Goal: Obtain resource: Download file/media

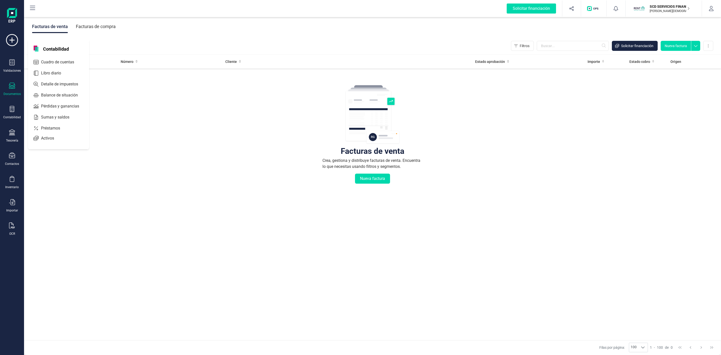
click at [68, 128] on div at bounding box center [64, 128] width 9 height 2
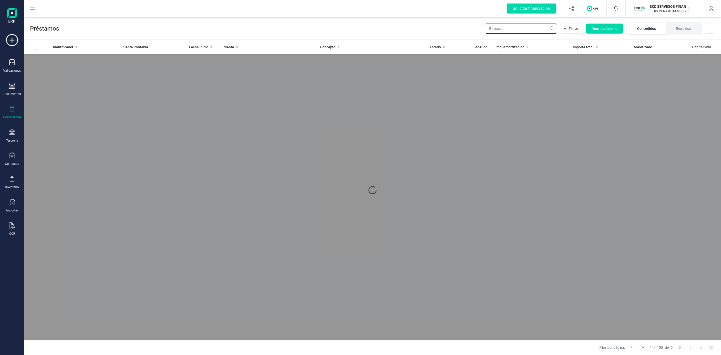
click at [519, 30] on input "text" at bounding box center [521, 29] width 72 height 10
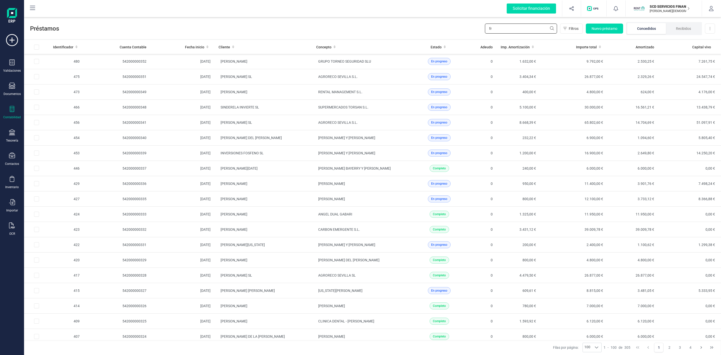
type input "f"
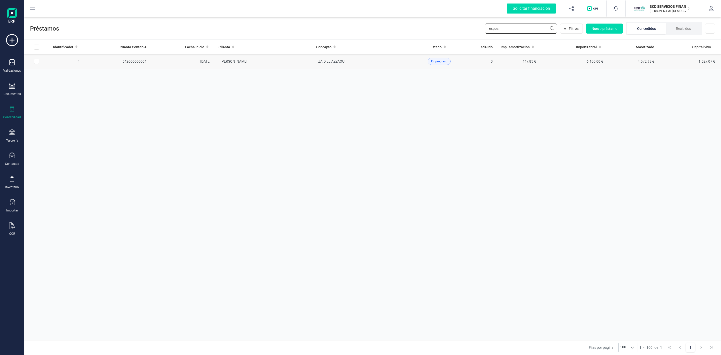
type input "exposi"
click at [294, 61] on td "[PERSON_NAME]" at bounding box center [264, 61] width 98 height 15
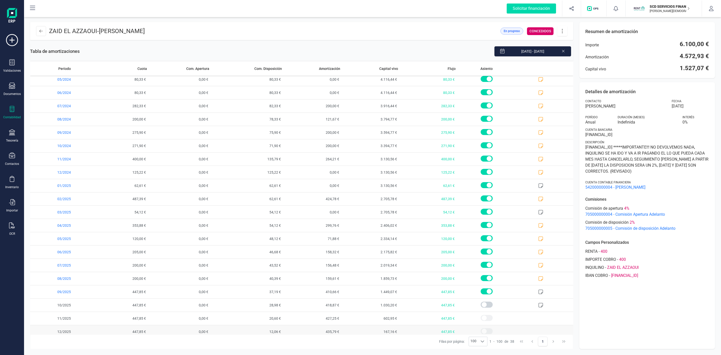
scroll to position [250, 0]
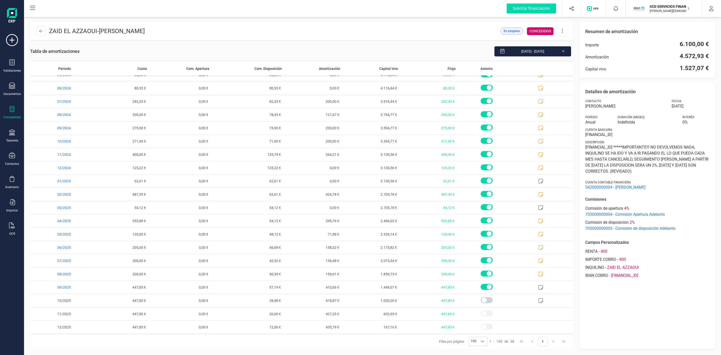
click at [666, 302] on div "Detalles de amortización Contacto [PERSON_NAME] [DATE] Período Anual Duración (…" at bounding box center [647, 215] width 136 height 267
click at [561, 51] on icon at bounding box center [563, 50] width 4 height 5
click at [563, 30] on icon at bounding box center [563, 31] width 10 height 6
click at [579, 66] on span "Descargar en PDF" at bounding box center [590, 66] width 46 height 4
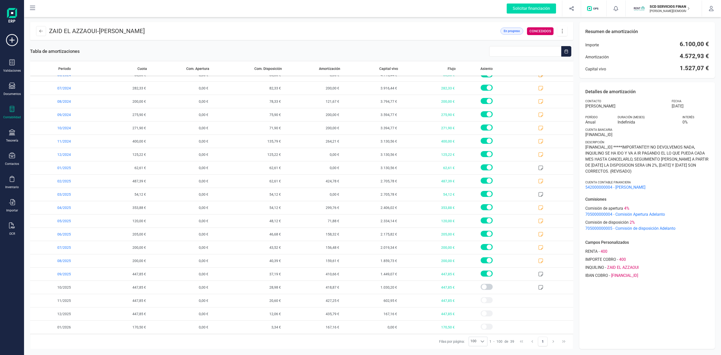
click at [563, 31] on icon at bounding box center [563, 31] width 10 height 6
click at [580, 65] on span "Descargar en PDF" at bounding box center [590, 66] width 46 height 4
drag, startPoint x: 100, startPoint y: 9, endPoint x: 115, endPoint y: 1, distance: 16.9
click at [100, 9] on div "Solicitar financiación Importaciones completadas 0 / 0 SCD SERVICIOS FINANCIERO…" at bounding box center [373, 9] width 696 height 16
click at [37, 32] on button at bounding box center [41, 31] width 10 height 10
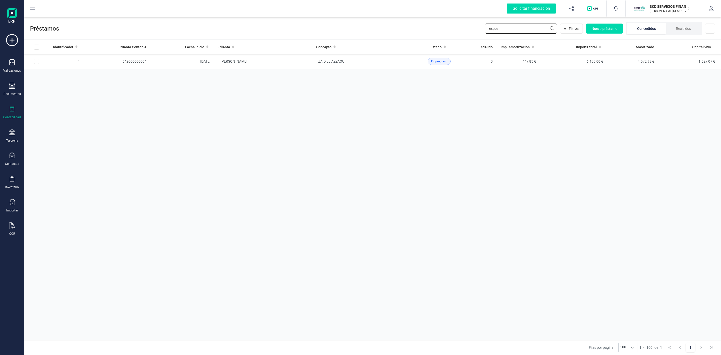
drag, startPoint x: 521, startPoint y: 29, endPoint x: 401, endPoint y: 38, distance: 120.3
click at [414, 37] on div "Préstamos exposi Filtros Nuevo préstamo Concedidos Recibidos Descargar Excel" at bounding box center [372, 27] width 697 height 23
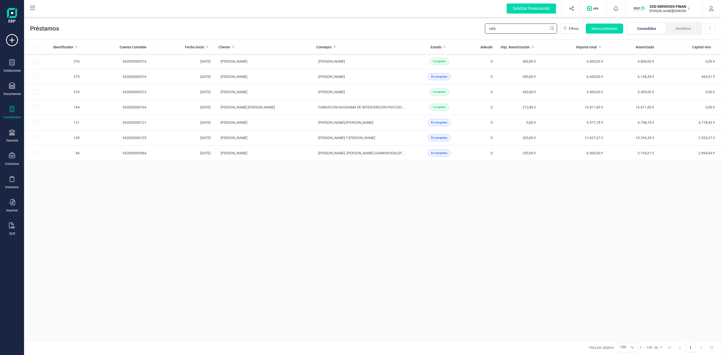
type input "rafa"
drag, startPoint x: 482, startPoint y: 24, endPoint x: 475, endPoint y: 24, distance: 7.1
click at [475, 24] on div "Préstamos [PERSON_NAME] Filtros Nuevo préstamo Concedidos Recibidos Descargar E…" at bounding box center [372, 27] width 697 height 23
type input "patri"
click at [288, 82] on td "PATRIMED CASTELLON SL" at bounding box center [264, 76] width 98 height 15
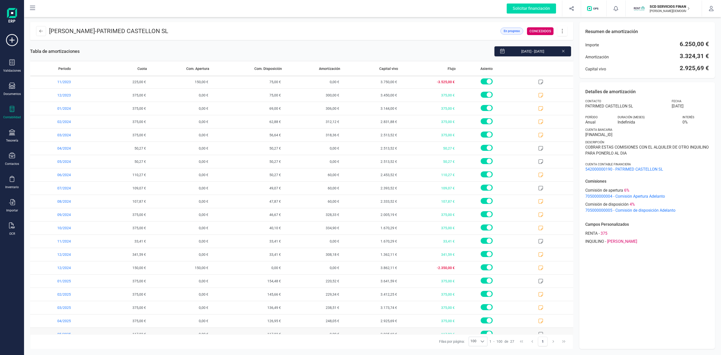
scroll to position [103, 0]
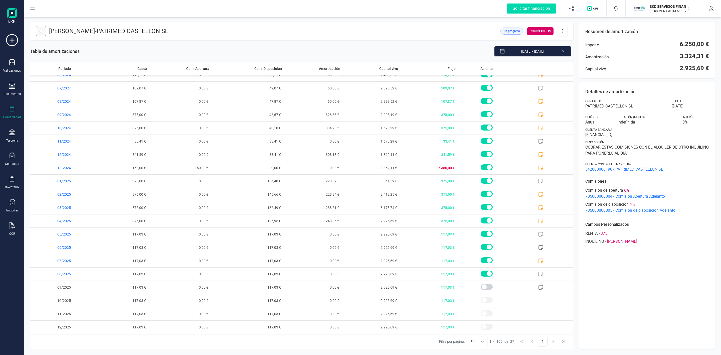
click at [42, 36] on button at bounding box center [41, 31] width 10 height 10
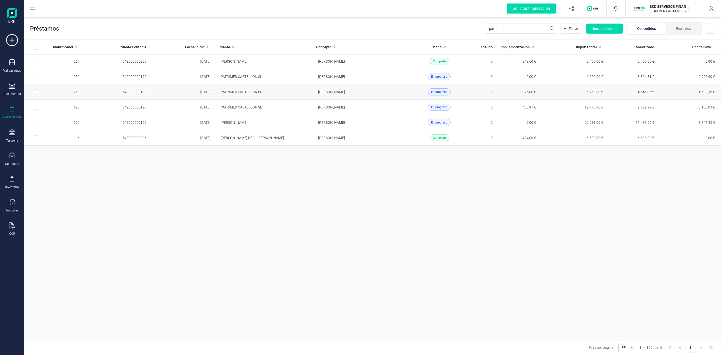
click at [300, 93] on td "PATRIMED CASTELLON SL" at bounding box center [264, 91] width 98 height 15
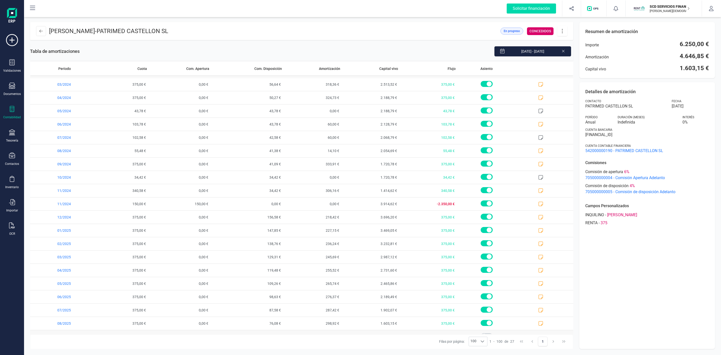
scroll to position [103, 0]
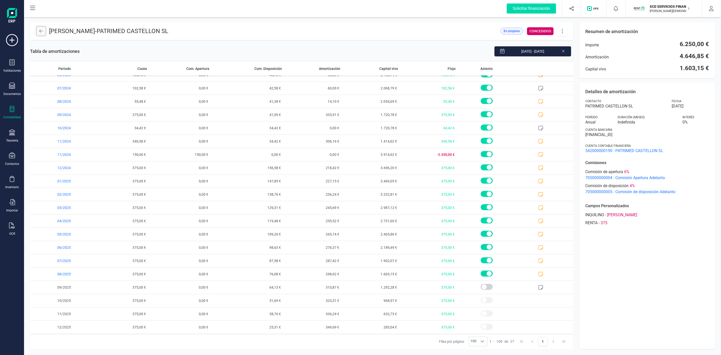
click at [40, 29] on button at bounding box center [41, 31] width 10 height 10
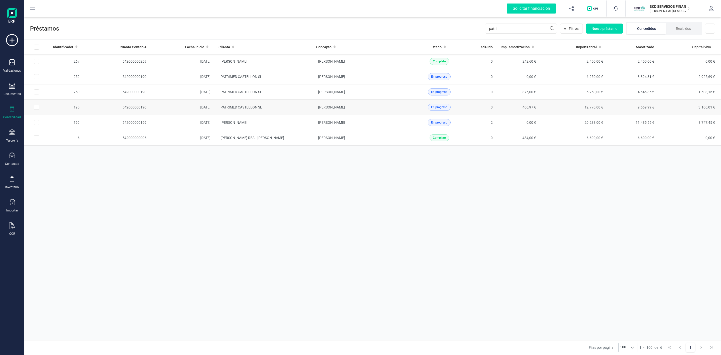
click at [308, 111] on td "PATRIMED CASTELLON SL" at bounding box center [264, 107] width 98 height 15
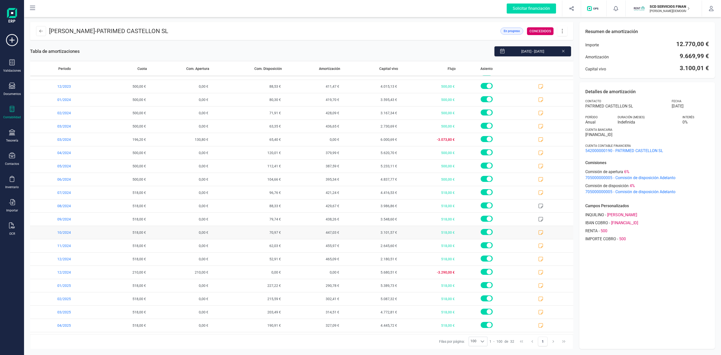
scroll to position [170, 0]
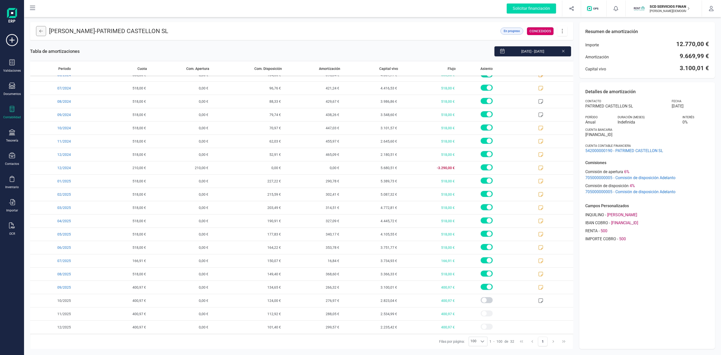
click at [40, 30] on icon at bounding box center [41, 31] width 4 height 4
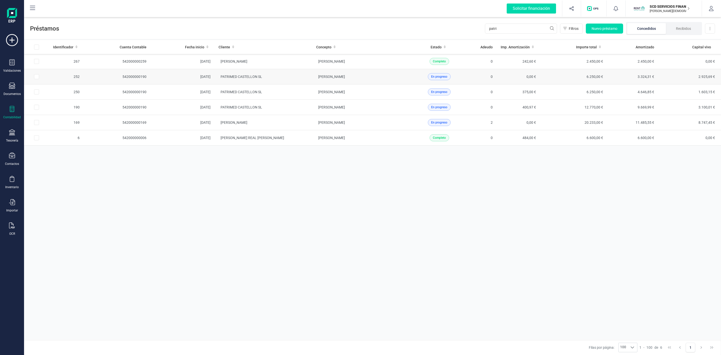
click at [288, 81] on td "PATRIMED CASTELLON SL" at bounding box center [264, 76] width 98 height 15
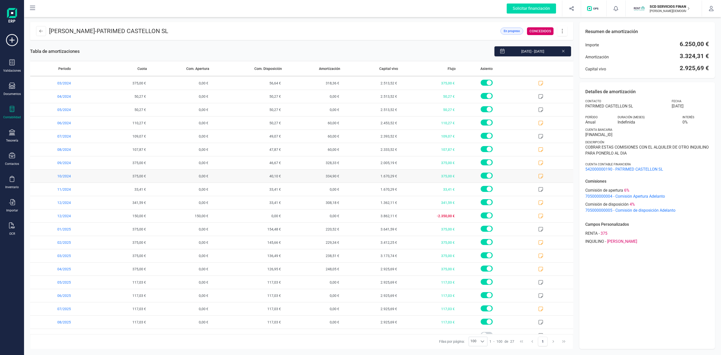
scroll to position [103, 0]
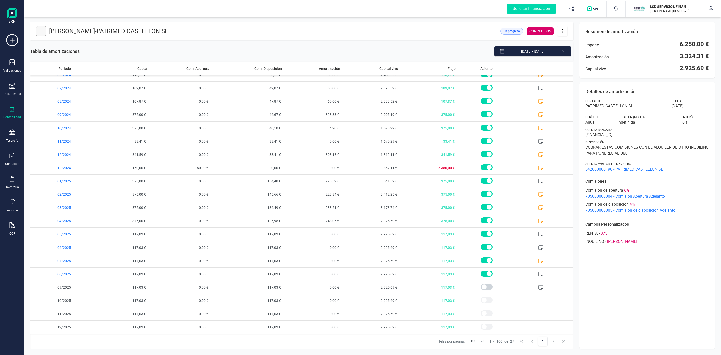
click at [40, 32] on icon at bounding box center [41, 31] width 4 height 4
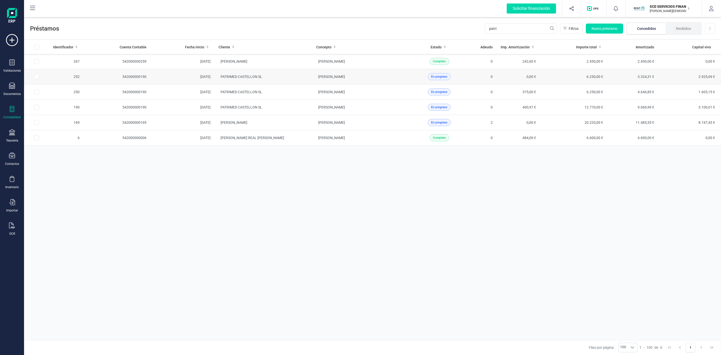
click at [295, 77] on td "PATRIMED CASTELLON SL" at bounding box center [264, 76] width 98 height 15
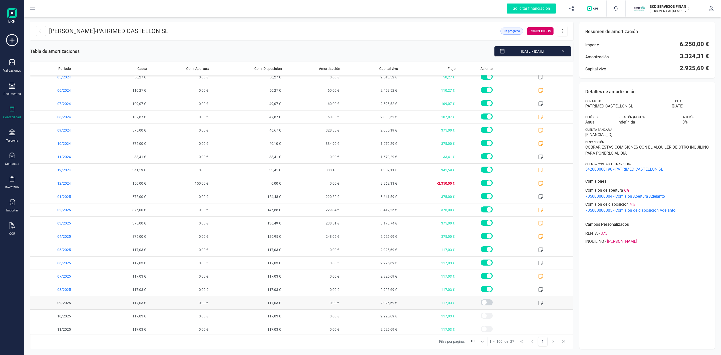
scroll to position [103, 0]
click at [538, 219] on icon at bounding box center [540, 220] width 5 height 5
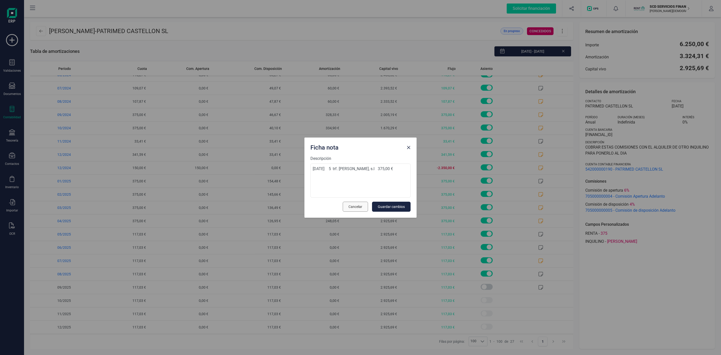
click at [350, 208] on span "Cancelar" at bounding box center [356, 206] width 14 height 5
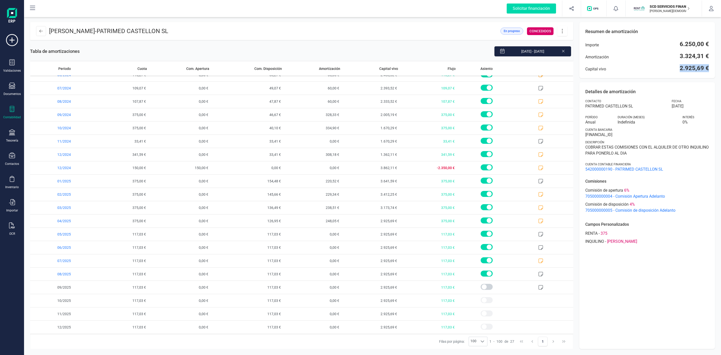
drag, startPoint x: 675, startPoint y: 68, endPoint x: 708, endPoint y: 68, distance: 33.6
click at [708, 68] on div "Capital vivo 2.925,69 €" at bounding box center [647, 68] width 124 height 8
click at [39, 35] on button at bounding box center [41, 31] width 10 height 10
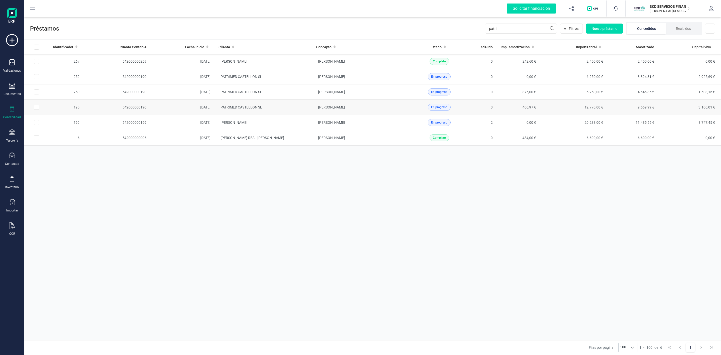
click at [312, 110] on td "[PERSON_NAME]" at bounding box center [361, 107] width 98 height 15
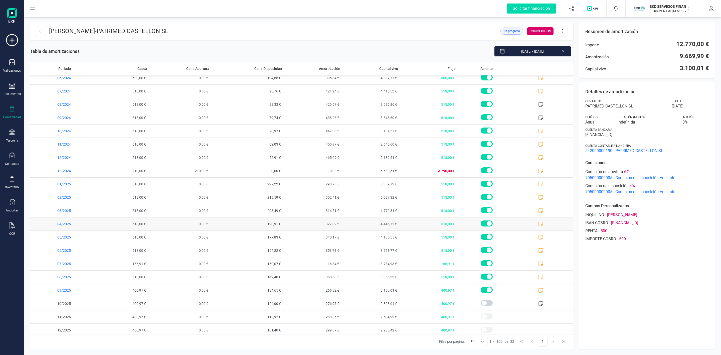
scroll to position [170, 0]
click at [40, 32] on icon at bounding box center [41, 31] width 4 height 3
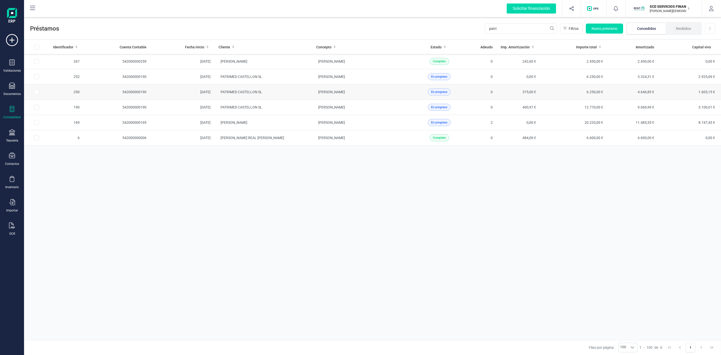
click at [306, 94] on td "PATRIMED CASTELLON SL" at bounding box center [264, 91] width 98 height 15
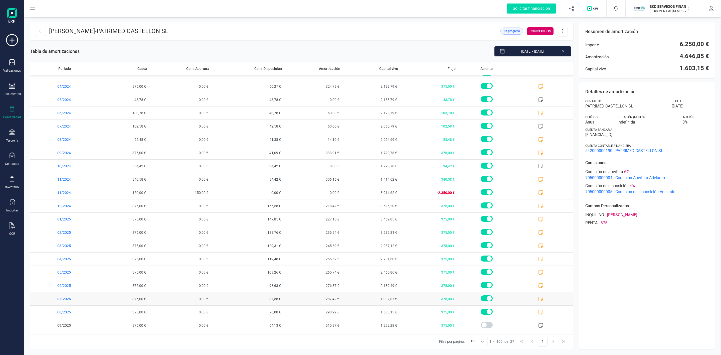
scroll to position [103, 0]
click at [562, 51] on icon at bounding box center [563, 50] width 4 height 5
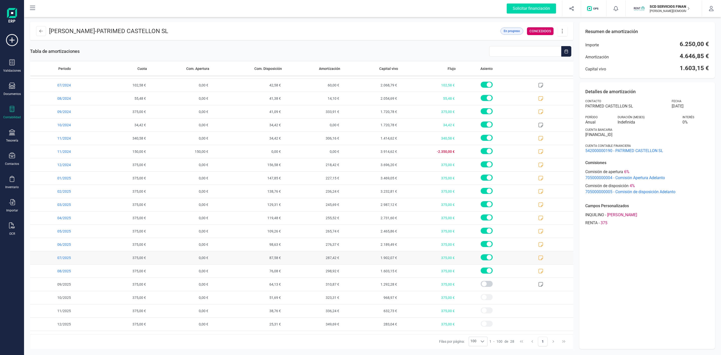
scroll to position [116, 0]
click at [42, 32] on icon at bounding box center [41, 31] width 4 height 4
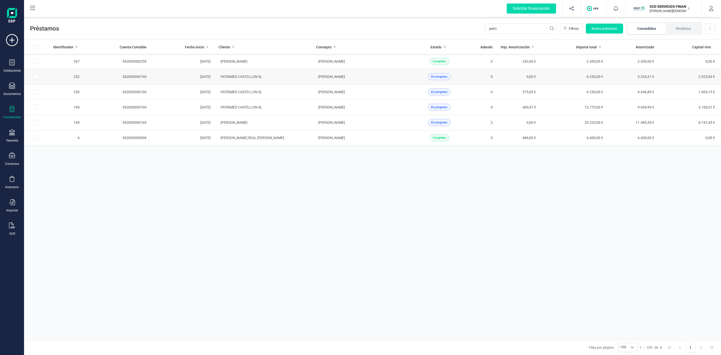
click at [315, 79] on td "[PERSON_NAME]" at bounding box center [361, 76] width 98 height 15
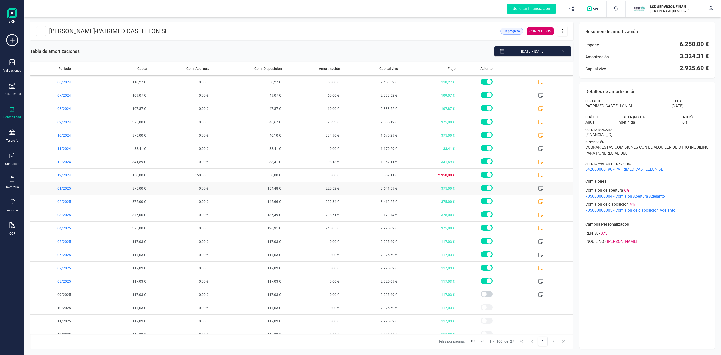
scroll to position [103, 0]
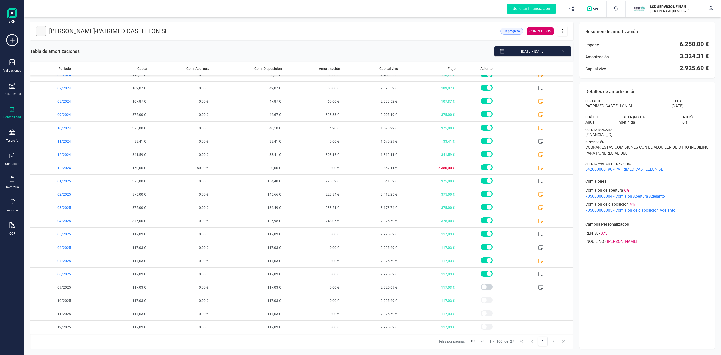
click at [42, 31] on icon at bounding box center [41, 31] width 4 height 4
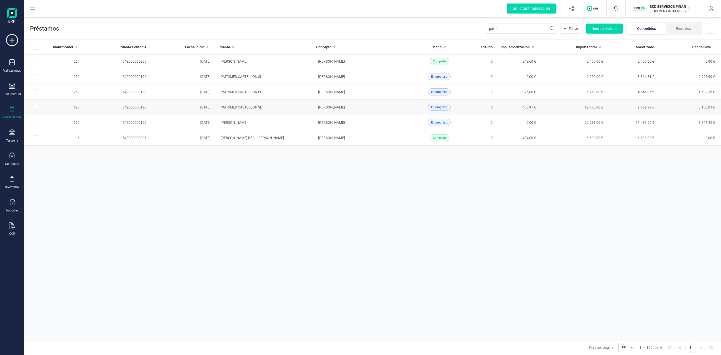
click at [288, 107] on td "PATRIMED CASTELLON SL" at bounding box center [264, 107] width 98 height 15
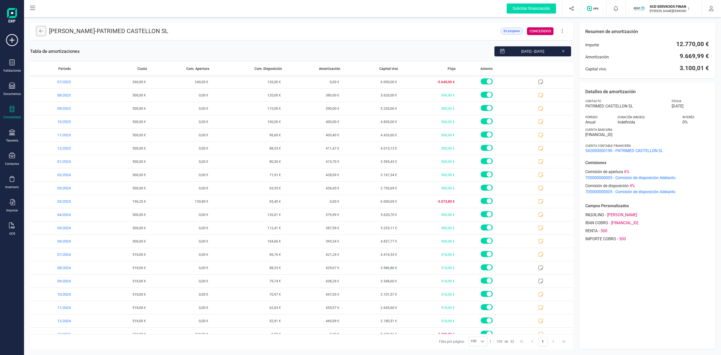
click at [44, 33] on button at bounding box center [41, 31] width 10 height 10
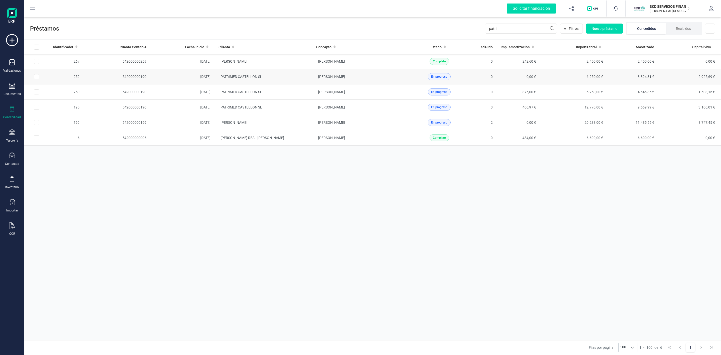
click at [310, 81] on td "PATRIMED CASTELLON SL" at bounding box center [264, 76] width 98 height 15
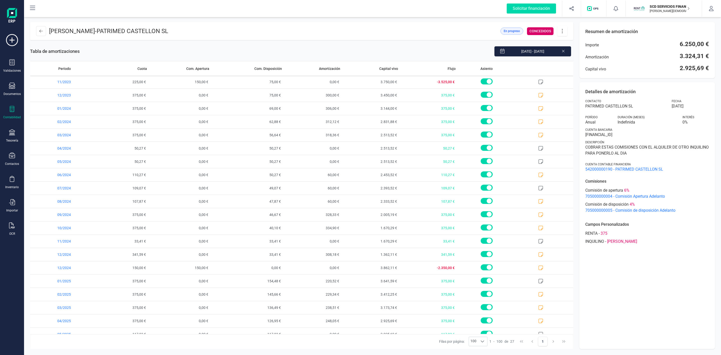
click at [560, 29] on icon at bounding box center [563, 31] width 10 height 6
click at [574, 67] on span "Descargar en PDF" at bounding box center [590, 66] width 46 height 4
click at [40, 32] on icon at bounding box center [41, 31] width 4 height 3
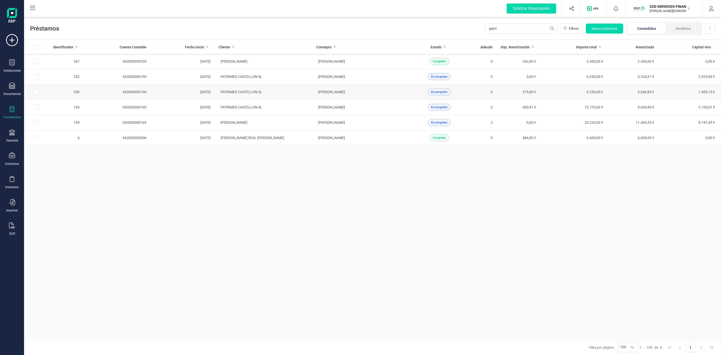
click at [290, 90] on td "PATRIMED CASTELLON SL" at bounding box center [264, 91] width 98 height 15
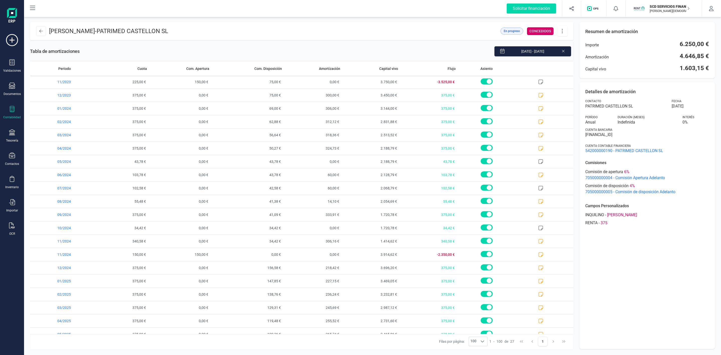
click at [559, 29] on icon at bounding box center [563, 31] width 10 height 6
click at [586, 65] on span "Descargar en PDF" at bounding box center [590, 66] width 46 height 4
click at [39, 27] on button at bounding box center [41, 31] width 10 height 10
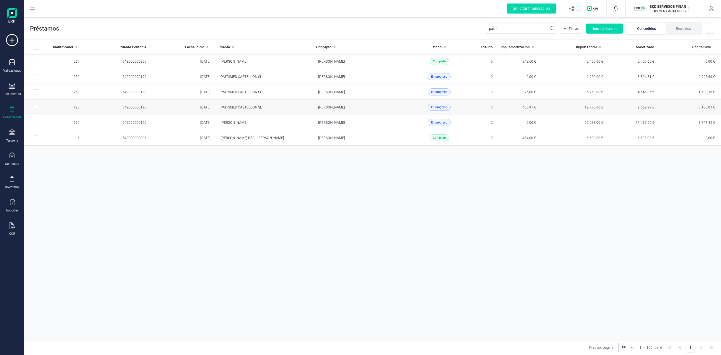
click at [302, 111] on td "PATRIMED CASTELLON SL" at bounding box center [264, 107] width 98 height 15
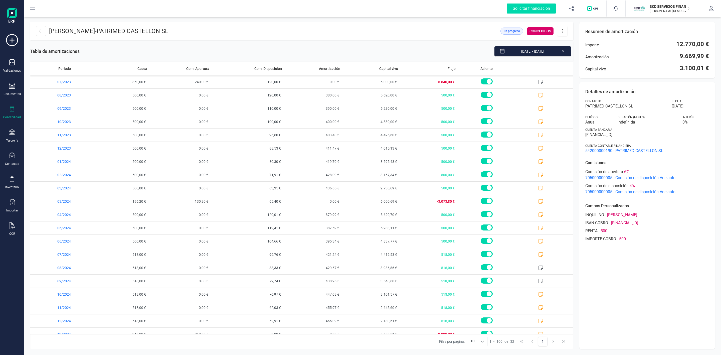
click at [562, 31] on icon at bounding box center [563, 31] width 10 height 6
click at [592, 68] on span "Descargar en PDF" at bounding box center [590, 66] width 46 height 4
click at [13, 107] on icon at bounding box center [12, 109] width 6 height 6
click at [65, 128] on div at bounding box center [63, 128] width 9 height 2
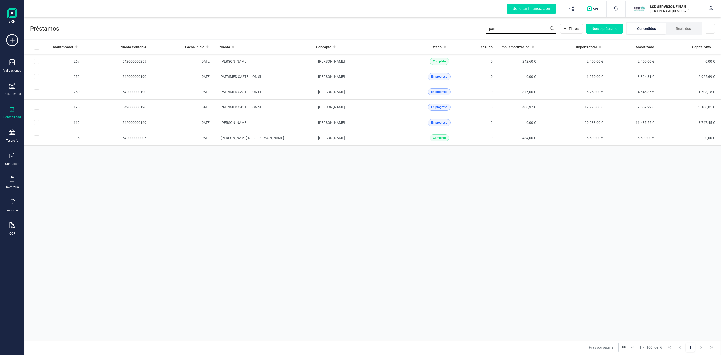
drag, startPoint x: 503, startPoint y: 29, endPoint x: 449, endPoint y: 33, distance: 55.0
click at [460, 34] on div "Préstamos patri Filtros Nuevo préstamo Concedidos Recibidos Descargar Excel" at bounding box center [372, 27] width 697 height 23
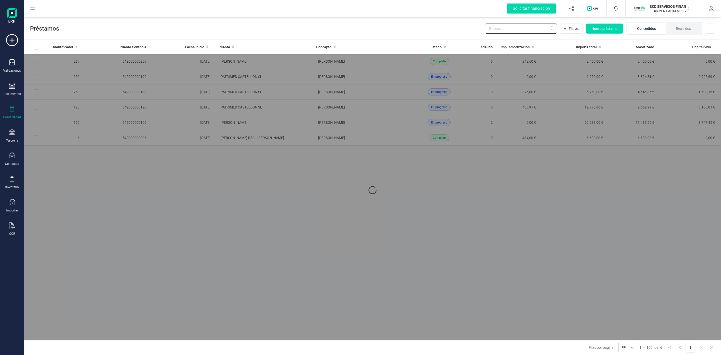
type input "h"
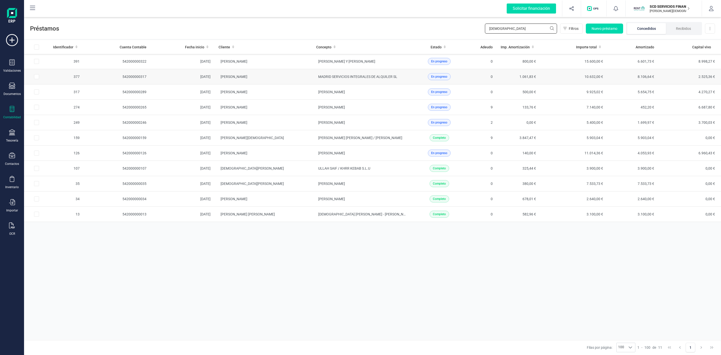
type input "[DEMOGRAPHIC_DATA]"
click at [268, 78] on td "[PERSON_NAME]" at bounding box center [264, 76] width 98 height 15
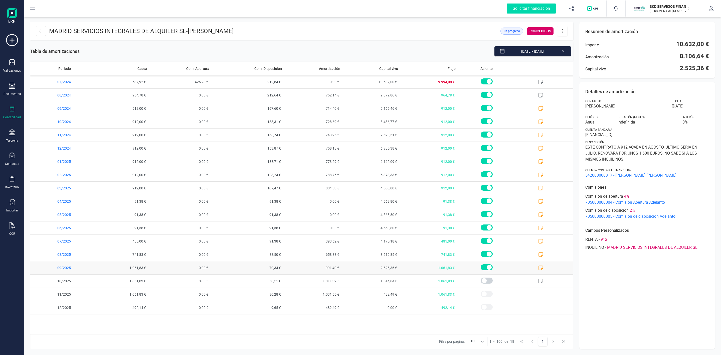
click at [541, 270] on icon at bounding box center [540, 267] width 5 height 5
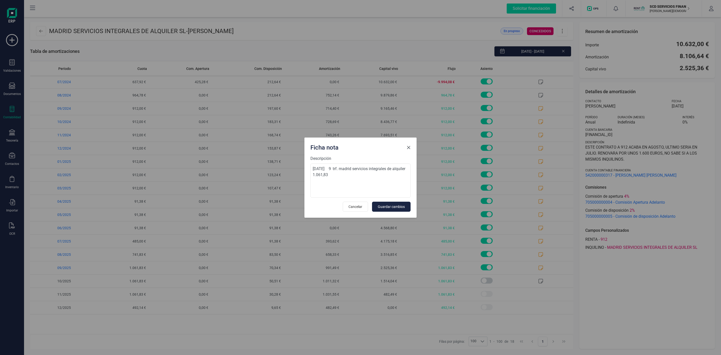
click at [410, 146] on span "Close" at bounding box center [409, 147] width 4 height 4
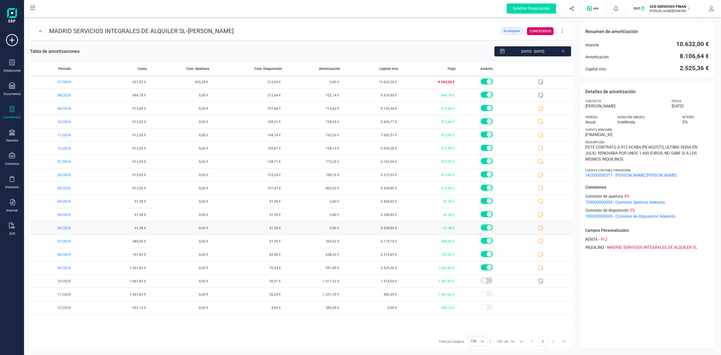
click at [542, 227] on icon at bounding box center [541, 228] width 5 height 5
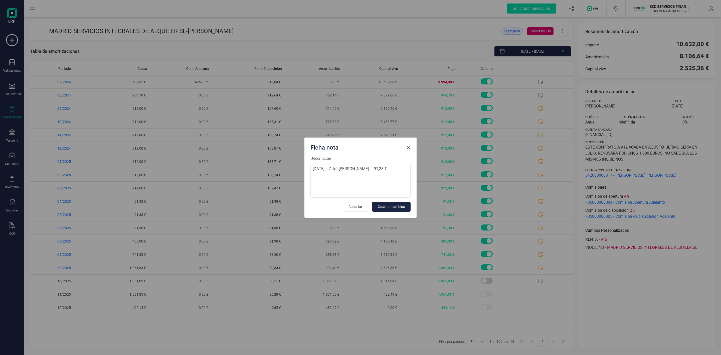
click at [409, 147] on span "Close" at bounding box center [409, 147] width 4 height 4
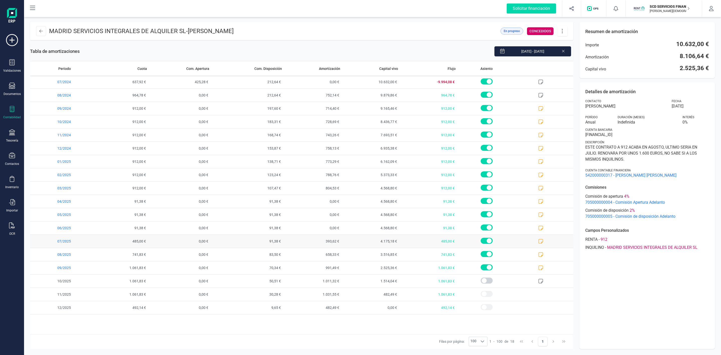
click at [539, 241] on icon at bounding box center [540, 241] width 5 height 5
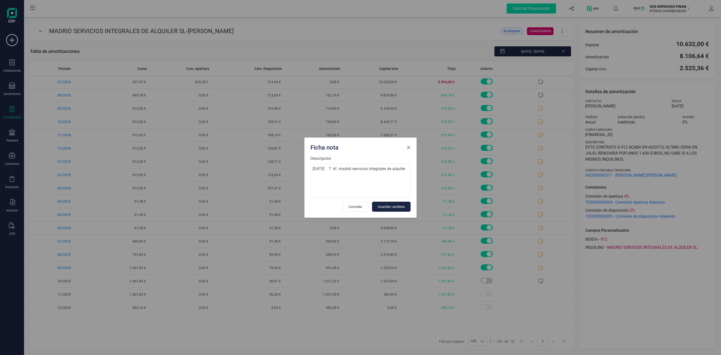
click at [410, 146] on span "Close" at bounding box center [409, 147] width 4 height 4
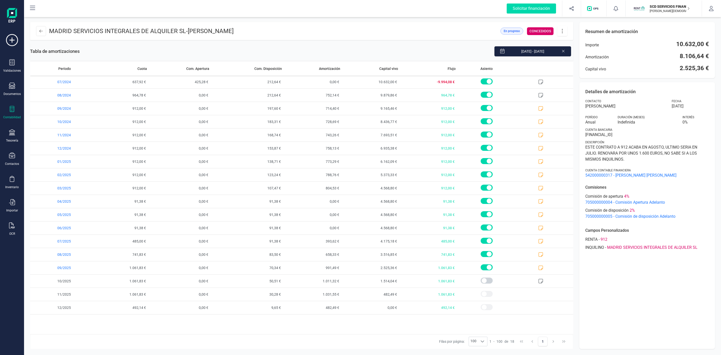
click at [561, 32] on icon at bounding box center [563, 31] width 10 height 6
click at [578, 65] on span "Descargar en PDF" at bounding box center [590, 66] width 46 height 4
click at [630, 312] on div "Detalles de amortización Contacto [PERSON_NAME] [DATE] Período Anual Duración (…" at bounding box center [647, 215] width 136 height 267
click at [559, 29] on icon at bounding box center [563, 31] width 10 height 6
click at [582, 64] on span "Descargar en PDF" at bounding box center [590, 66] width 46 height 4
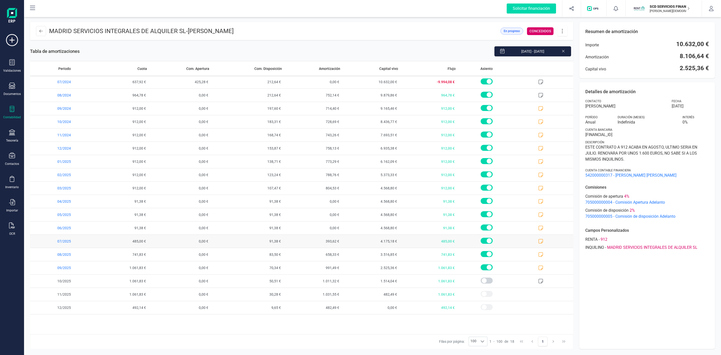
click at [543, 241] on icon at bounding box center [541, 241] width 5 height 5
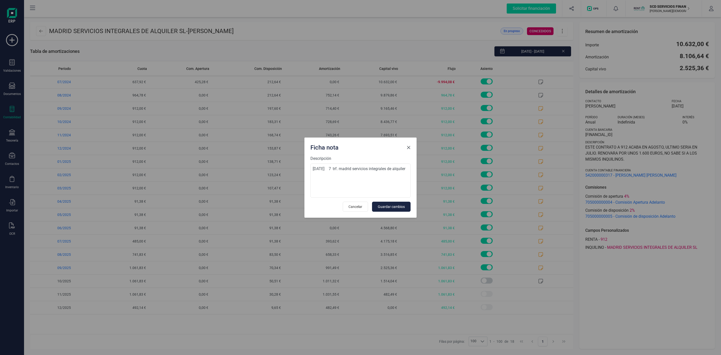
click at [409, 146] on span "Close" at bounding box center [409, 147] width 4 height 4
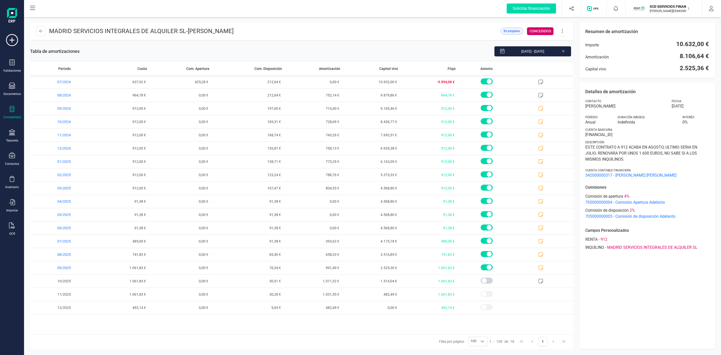
click at [662, 265] on div "Detalles de amortización Contacto [PERSON_NAME] [DATE] Período Anual Duración (…" at bounding box center [647, 215] width 136 height 267
click at [662, 306] on div "Detalles de amortización Contacto [PERSON_NAME] [DATE] Período Anual Duración (…" at bounding box center [647, 215] width 136 height 267
click at [40, 34] on button at bounding box center [41, 31] width 10 height 10
